Goal: Task Accomplishment & Management: Use online tool/utility

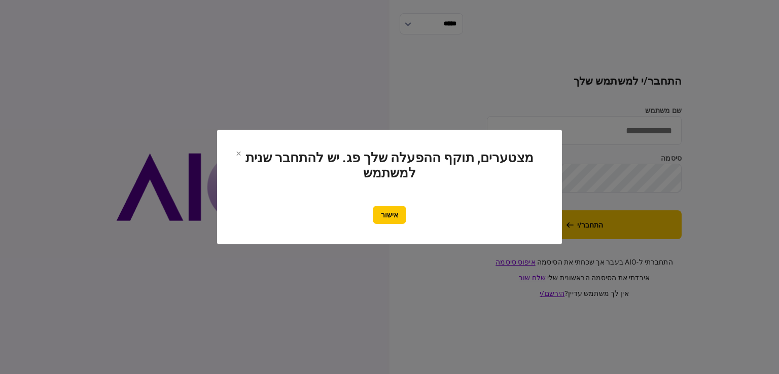
type input "*********"
drag, startPoint x: 384, startPoint y: 203, endPoint x: 392, endPoint y: 210, distance: 10.5
click at [384, 203] on section "מצטערים, תוקף ההפעלה שלך פג. יש להתחבר שנית למשתמש אישור" at bounding box center [389, 187] width 304 height 74
click at [395, 210] on button "אישור" at bounding box center [389, 215] width 33 height 18
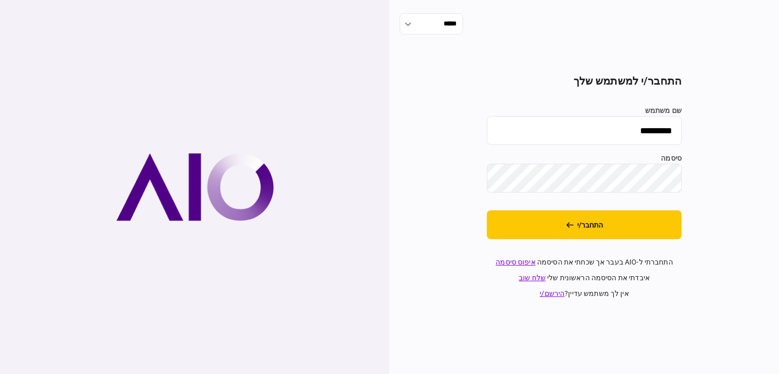
click at [553, 212] on button "התחבר/י" at bounding box center [584, 225] width 195 height 29
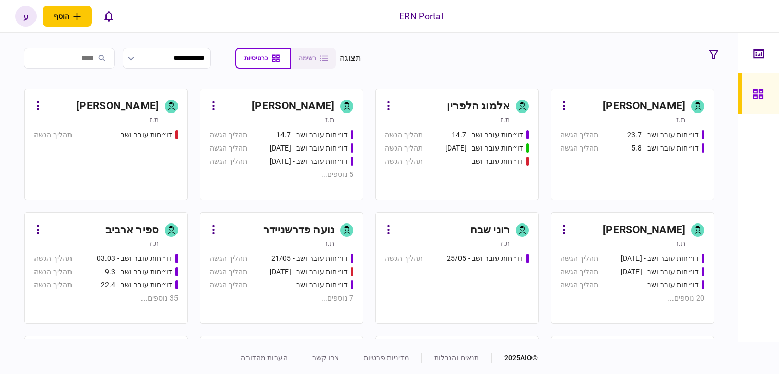
scroll to position [152, 0]
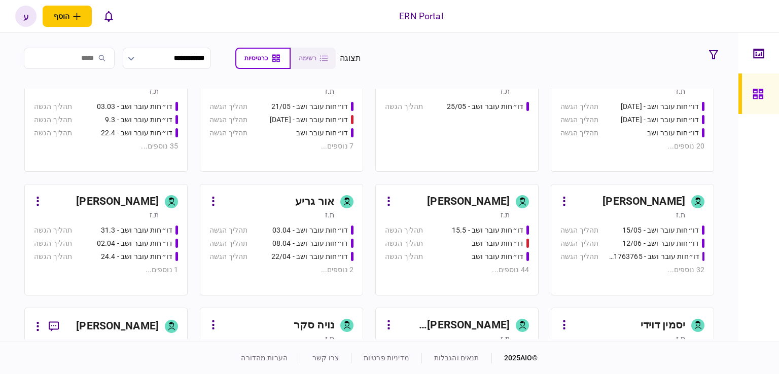
click at [464, 201] on div "[PERSON_NAME]" at bounding box center [468, 202] width 83 height 16
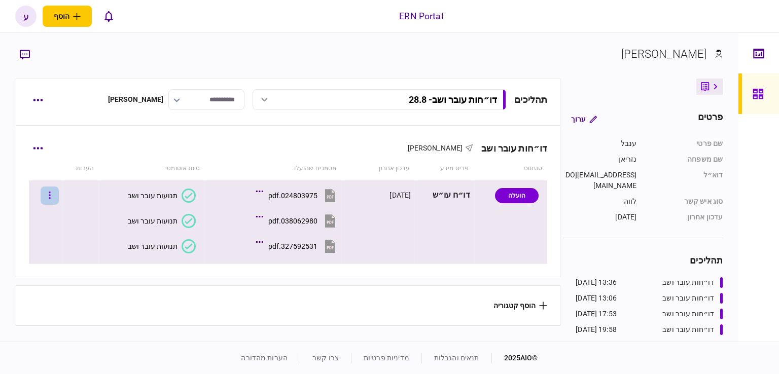
click at [58, 191] on button "button" at bounding box center [50, 196] width 18 height 18
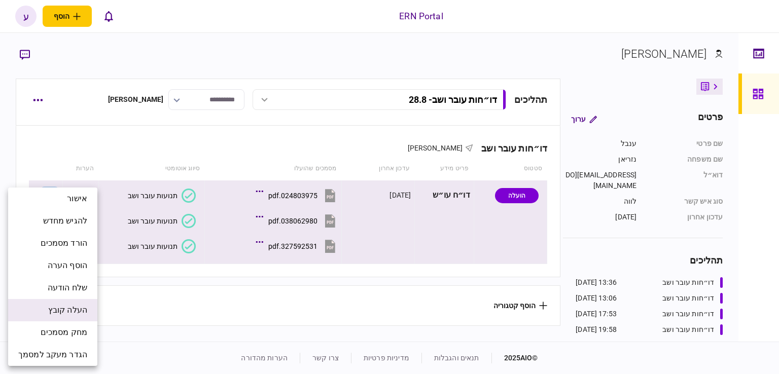
click at [84, 308] on span "העלה קובץ" at bounding box center [67, 310] width 39 height 12
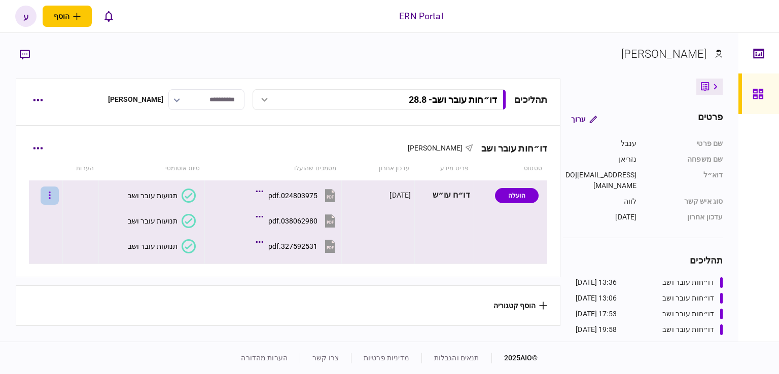
click at [53, 196] on button "button" at bounding box center [50, 196] width 18 height 18
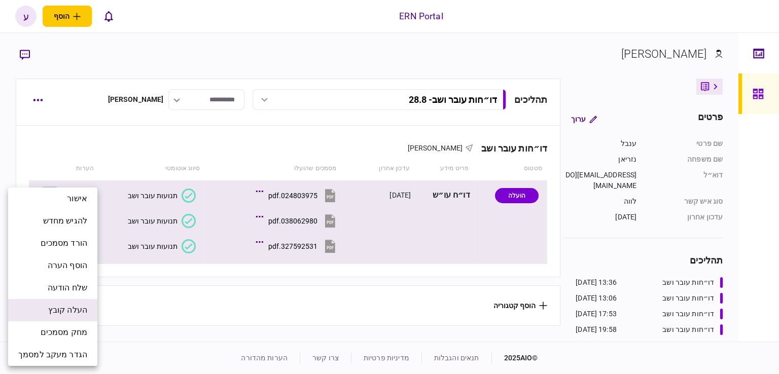
click at [69, 308] on span "העלה קובץ" at bounding box center [67, 310] width 39 height 12
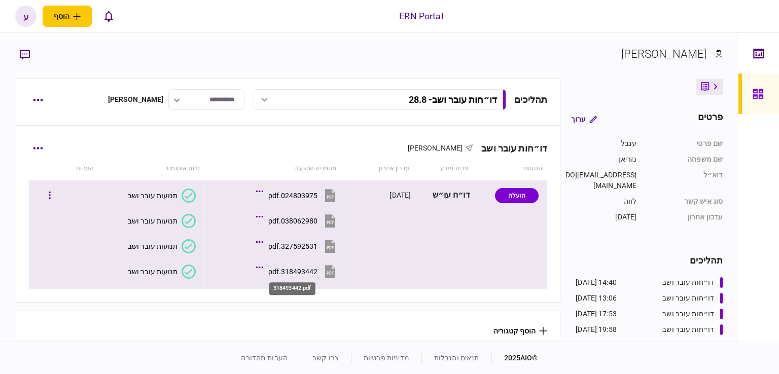
click at [300, 268] on div "318493442.pdf" at bounding box center [292, 272] width 49 height 8
click at [173, 271] on div "תנועות עובר ושב" at bounding box center [153, 272] width 50 height 8
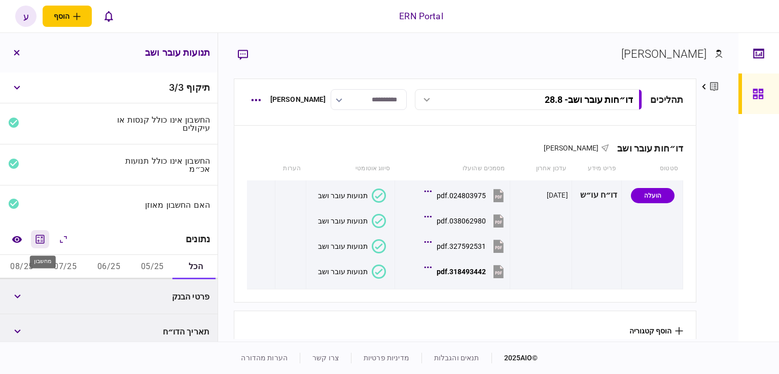
click at [42, 236] on icon "מחשבון" at bounding box center [40, 239] width 12 height 12
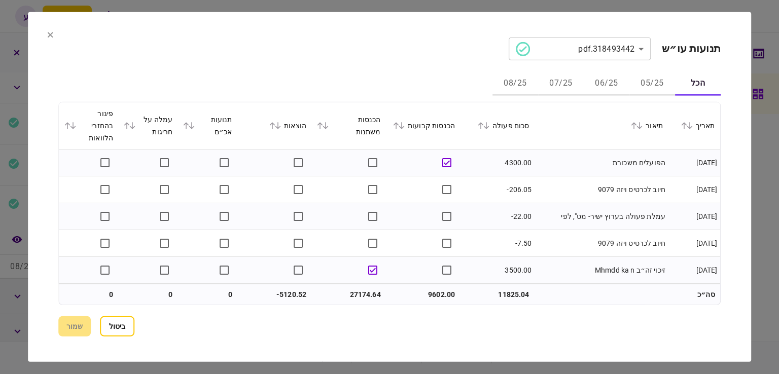
click at [617, 86] on button "06/25" at bounding box center [607, 84] width 46 height 24
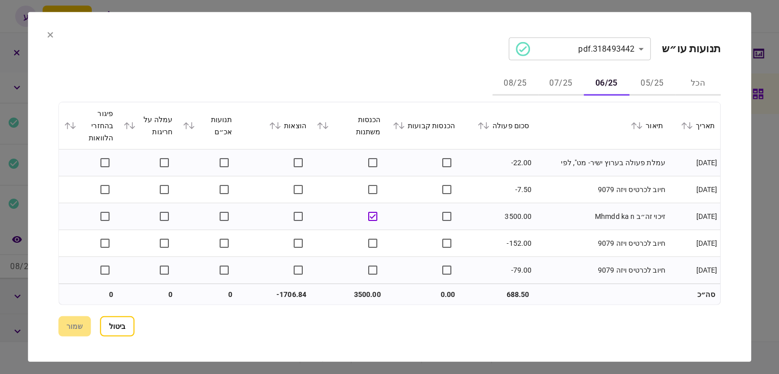
click at [490, 126] on icon at bounding box center [487, 125] width 6 height 7
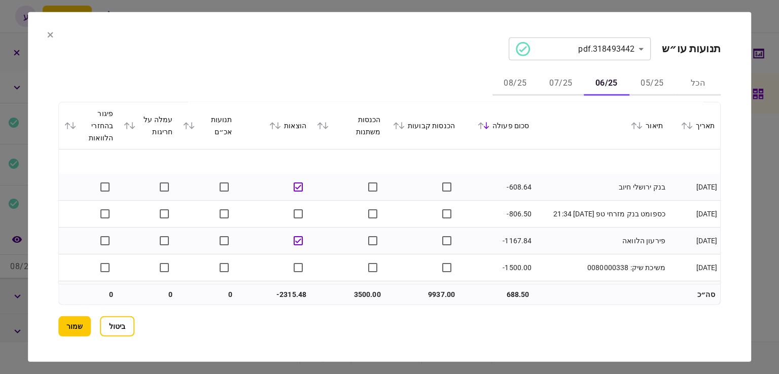
scroll to position [456, 0]
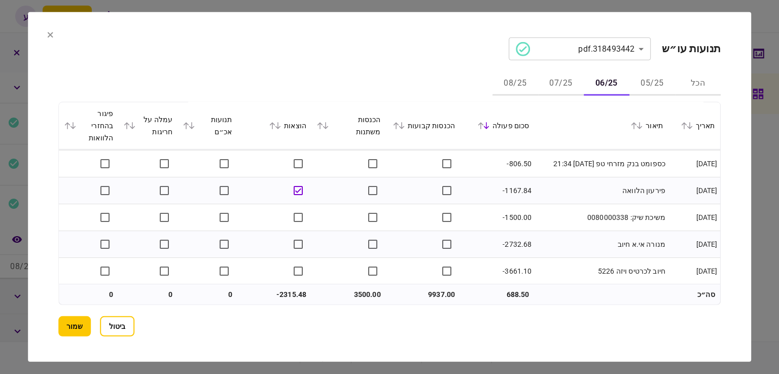
click at [543, 93] on button "07/25" at bounding box center [561, 84] width 46 height 24
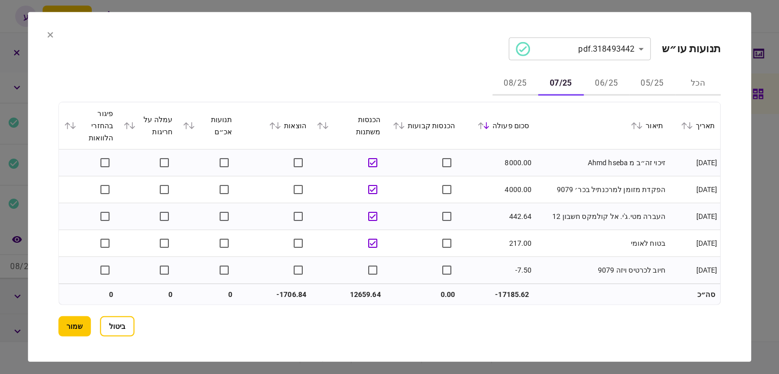
click at [596, 86] on button "06/25" at bounding box center [607, 84] width 46 height 24
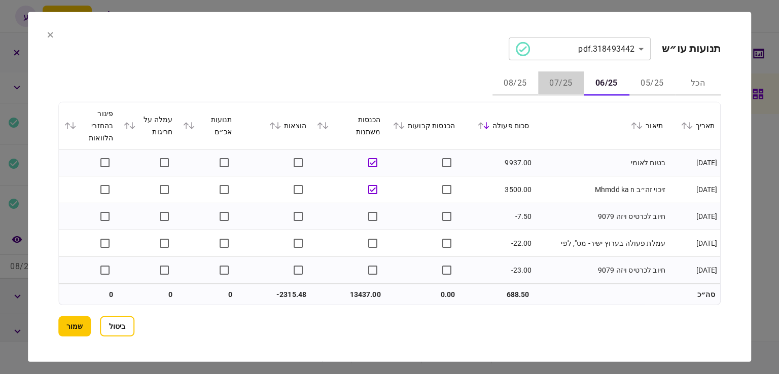
click at [562, 86] on button "07/25" at bounding box center [561, 84] width 46 height 24
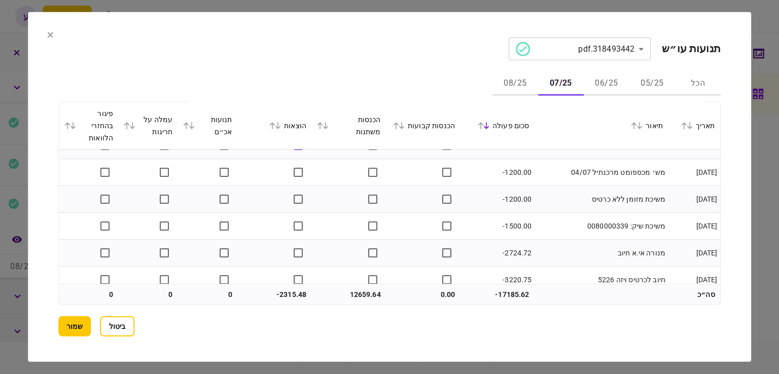
scroll to position [617, 0]
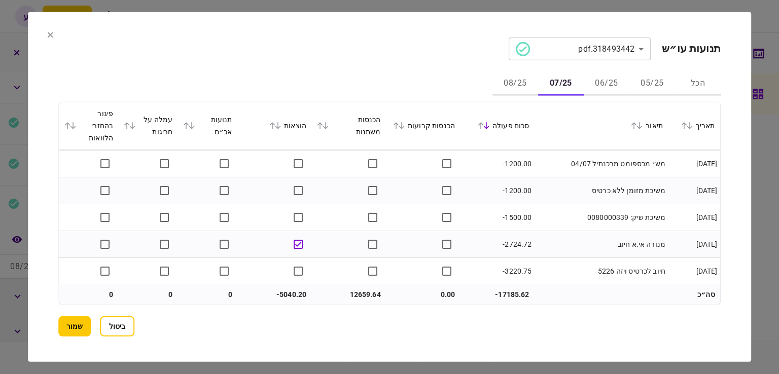
click at [594, 87] on button "06/25" at bounding box center [607, 84] width 46 height 24
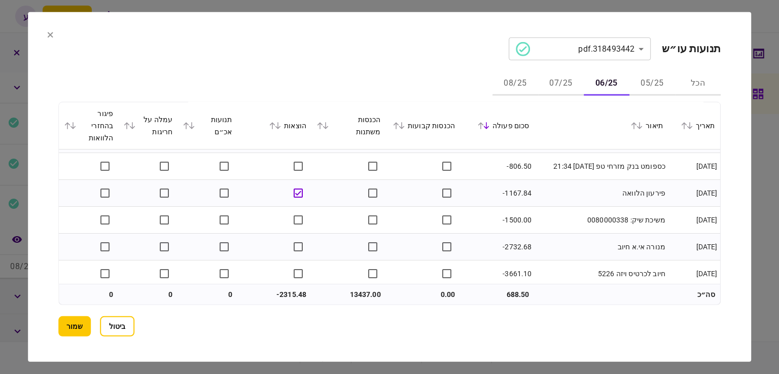
scroll to position [454, 0]
click at [559, 80] on button "07/25" at bounding box center [561, 84] width 46 height 24
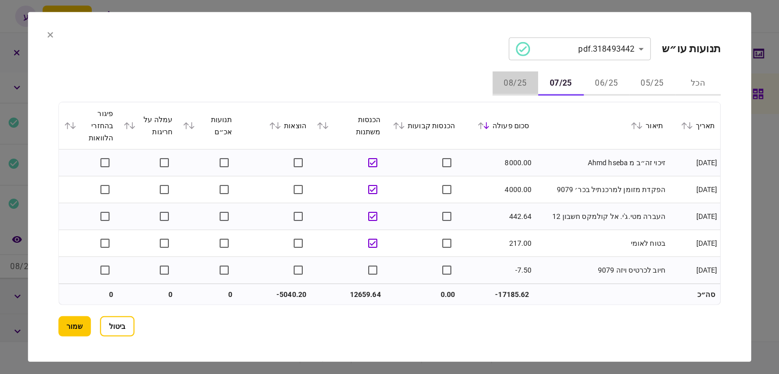
click at [496, 84] on button "08/25" at bounding box center [516, 84] width 46 height 24
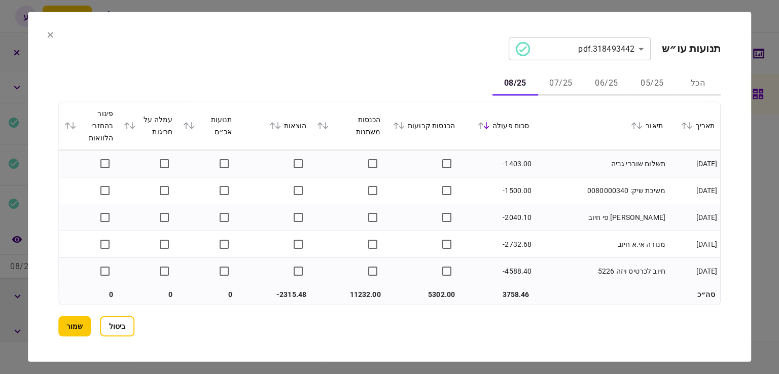
scroll to position [591, 0]
click at [61, 330] on button "שמור" at bounding box center [74, 327] width 32 height 20
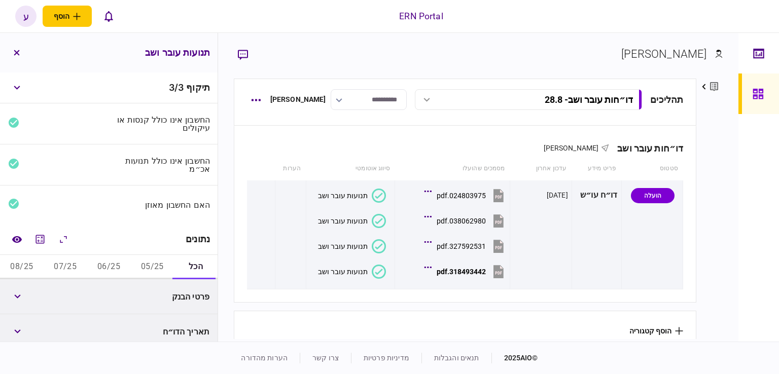
click at [76, 264] on button "07/25" at bounding box center [66, 267] width 44 height 24
click at [43, 243] on icon "מחשבון" at bounding box center [40, 239] width 9 height 9
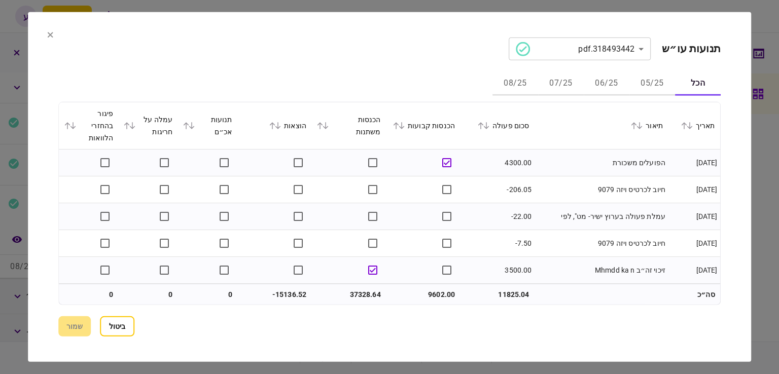
click at [566, 82] on button "07/25" at bounding box center [561, 84] width 46 height 24
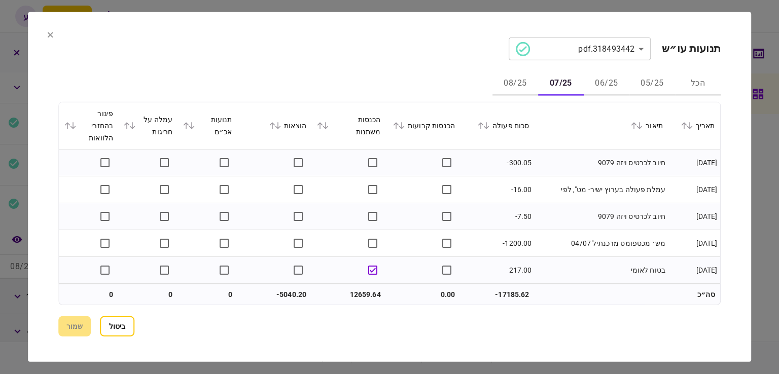
click at [490, 125] on icon at bounding box center [487, 125] width 6 height 7
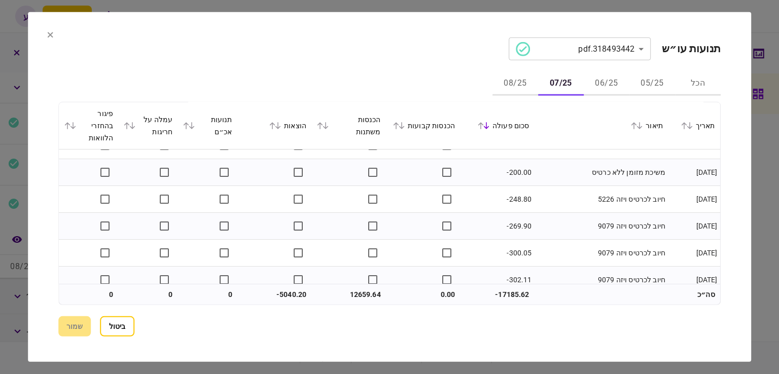
scroll to position [262, 0]
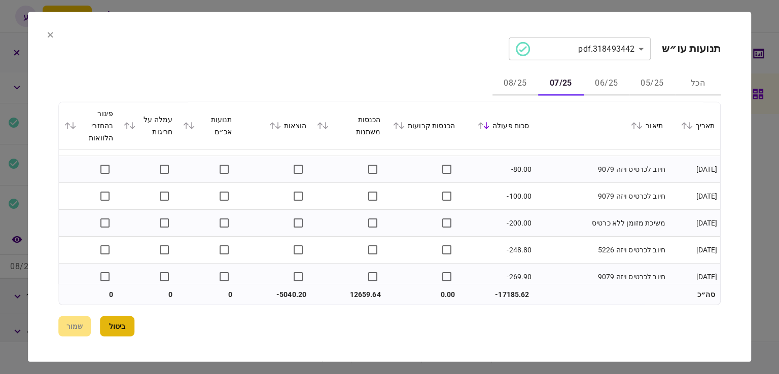
click at [109, 329] on button "ביטול" at bounding box center [117, 327] width 35 height 20
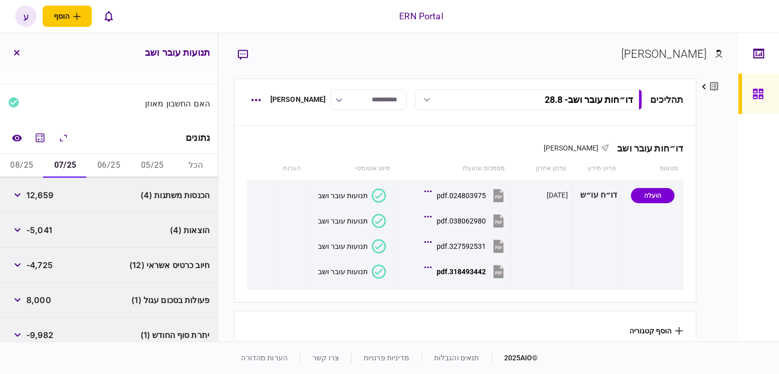
scroll to position [147, 0]
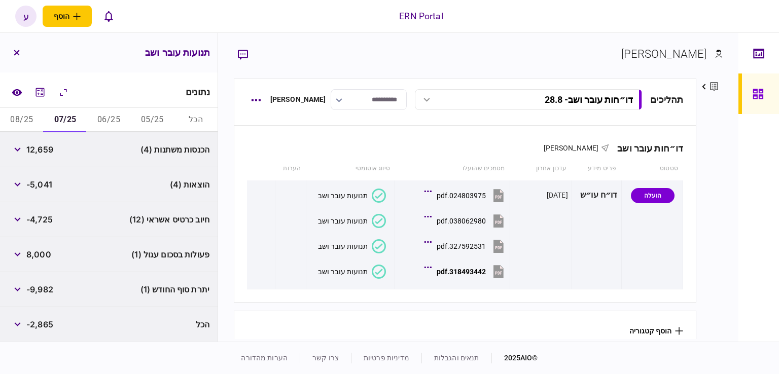
click at [39, 153] on span "12,659" at bounding box center [39, 150] width 27 height 12
copy span "12,659"
click at [37, 185] on span "-5,041" at bounding box center [39, 185] width 26 height 12
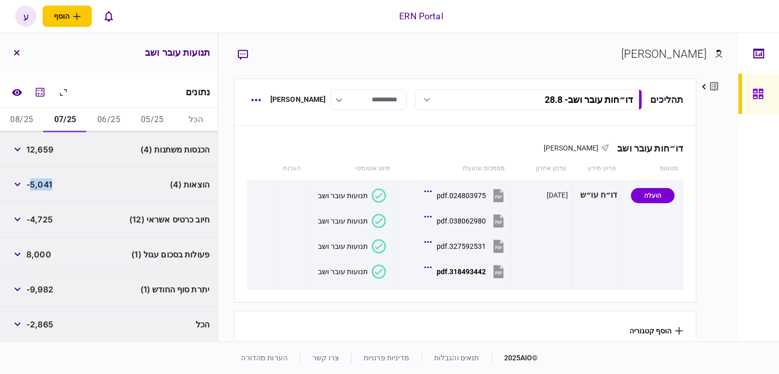
copy span "5,041"
click at [48, 179] on span "-5,041" at bounding box center [39, 185] width 26 height 12
drag, startPoint x: 65, startPoint y: 168, endPoint x: 65, endPoint y: 162, distance: 5.6
click at [65, 168] on div "הוצאות (4) -5,041" at bounding box center [109, 184] width 218 height 35
click at [110, 124] on button "06/25" at bounding box center [109, 120] width 44 height 24
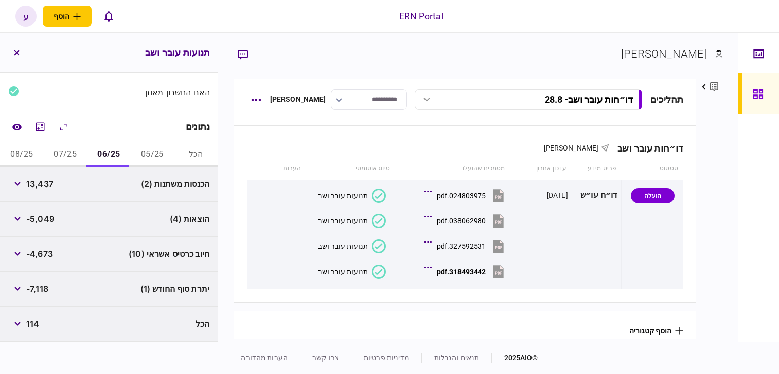
scroll to position [112, 0]
click at [38, 186] on span "13,437" at bounding box center [39, 185] width 27 height 12
copy span "13,437"
click at [52, 246] on div "-4,673" at bounding box center [30, 255] width 45 height 18
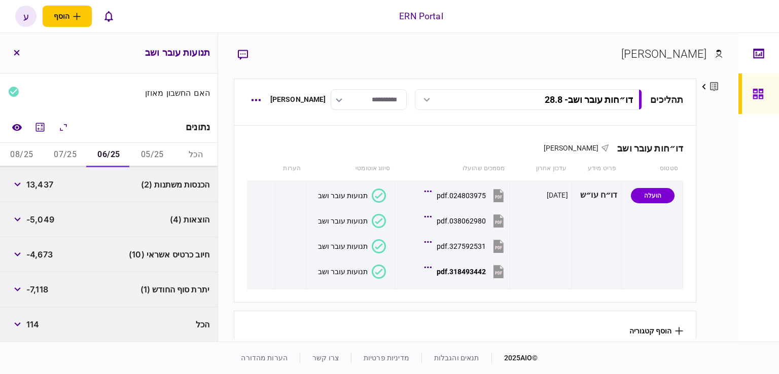
click at [48, 288] on span "-7,118" at bounding box center [37, 290] width 22 height 12
copy div "-7,118"
drag, startPoint x: 56, startPoint y: 198, endPoint x: 32, endPoint y: 162, distance: 43.2
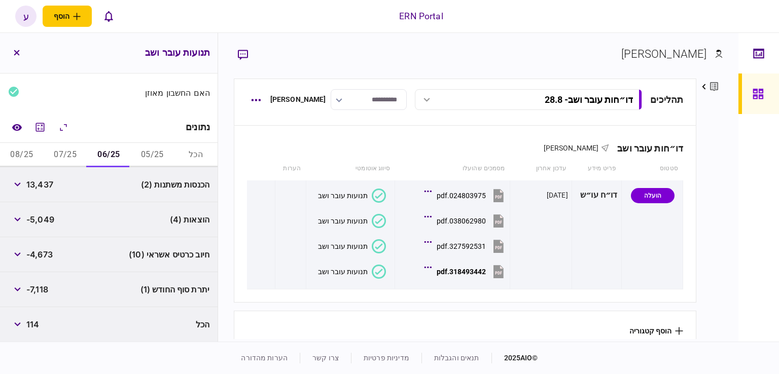
click at [55, 197] on div "הכנסות משתנות (2) 13,437" at bounding box center [109, 184] width 218 height 35
click at [31, 160] on button "08/25" at bounding box center [22, 155] width 44 height 24
click at [47, 187] on span "5,302" at bounding box center [38, 185] width 24 height 12
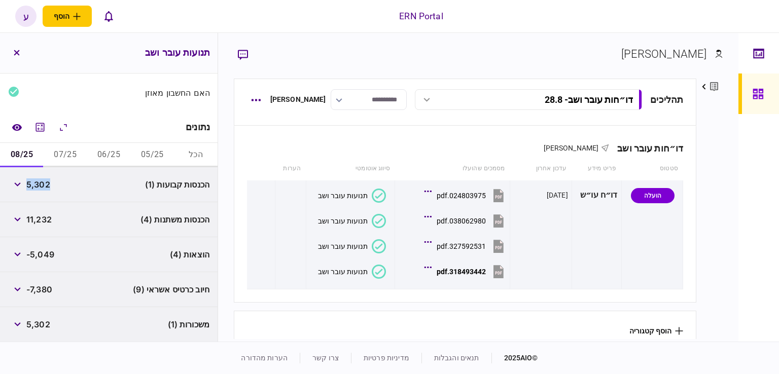
click at [47, 187] on span "5,302" at bounding box center [38, 185] width 24 height 12
copy span "5,302"
click at [50, 290] on span "-7,380" at bounding box center [39, 290] width 26 height 12
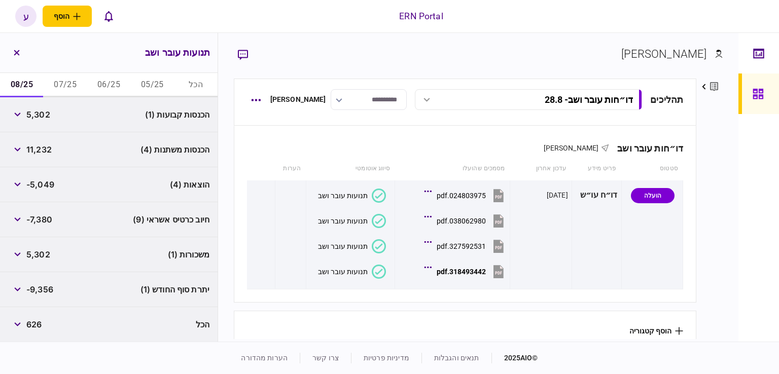
click at [43, 184] on span "-5,049" at bounding box center [40, 185] width 28 height 12
copy span "5,049"
